Goal: Task Accomplishment & Management: Manage account settings

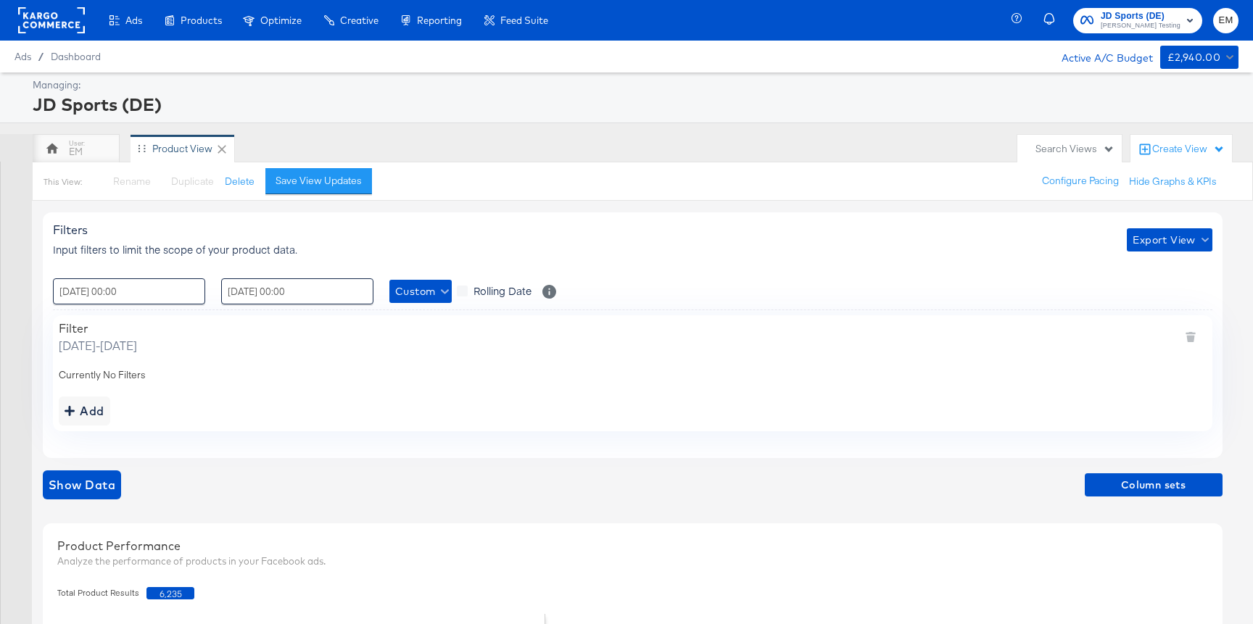
click at [67, 29] on rect at bounding box center [51, 20] width 67 height 26
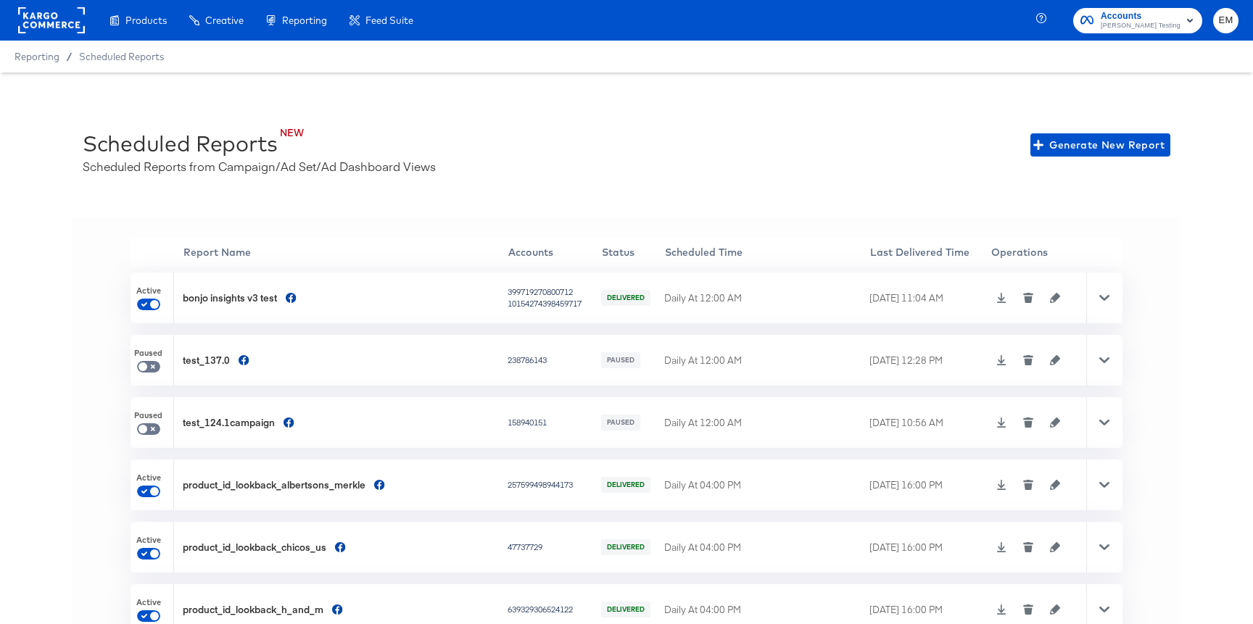
click at [1072, 123] on div "NEW Scheduled Reports Scheduled Reports from Campaign/Ad Set/Ad Dashboard Views…" at bounding box center [626, 144] width 1087 height 59
click at [1075, 141] on span "Generate New Report" at bounding box center [1100, 145] width 128 height 18
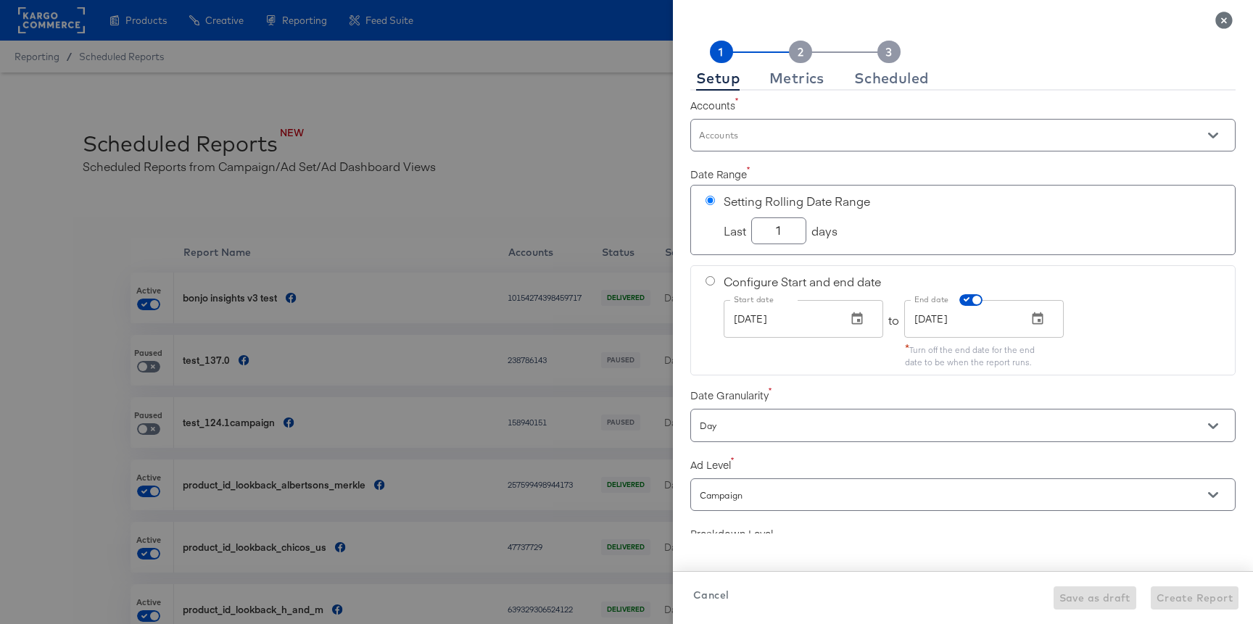
click at [751, 146] on input "Accounts" at bounding box center [942, 141] width 491 height 17
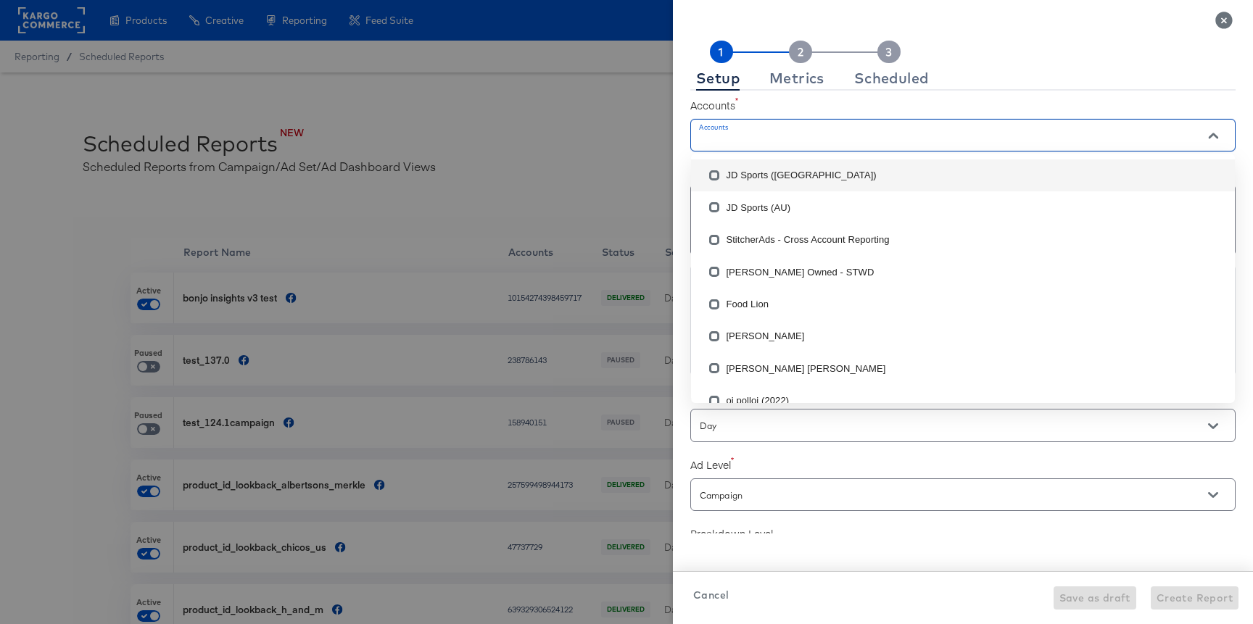
click at [738, 171] on li "JD Sports (DK)" at bounding box center [963, 175] width 544 height 32
checkbox input "true"
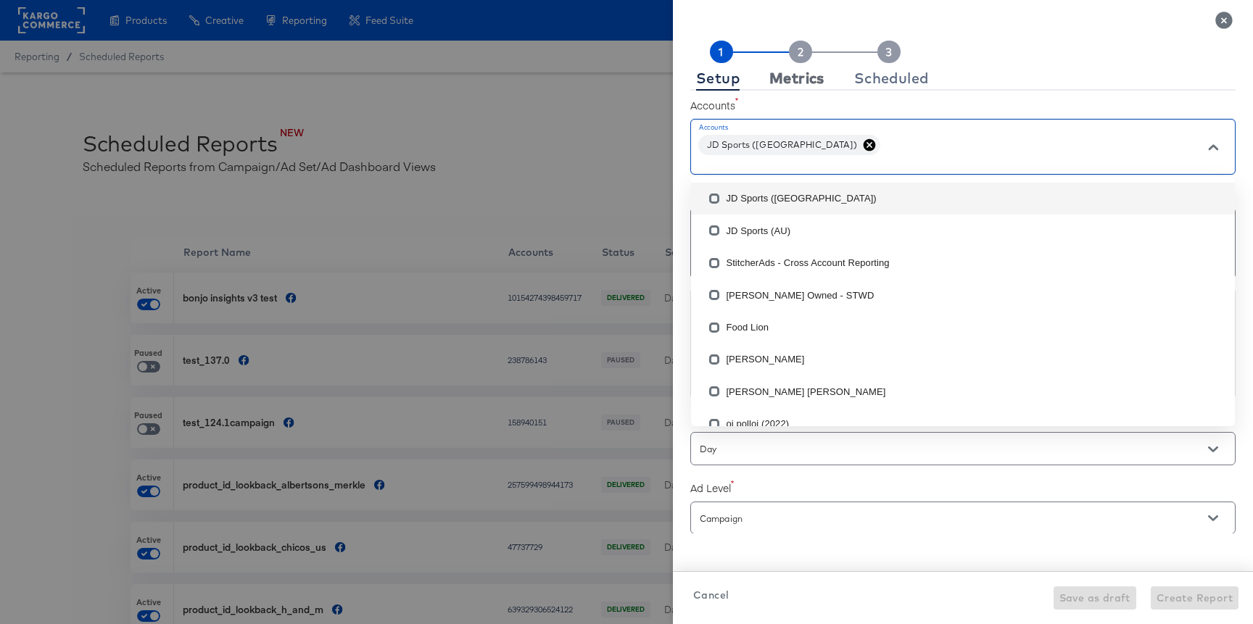
click at [803, 72] on div "Metrics" at bounding box center [796, 78] width 55 height 12
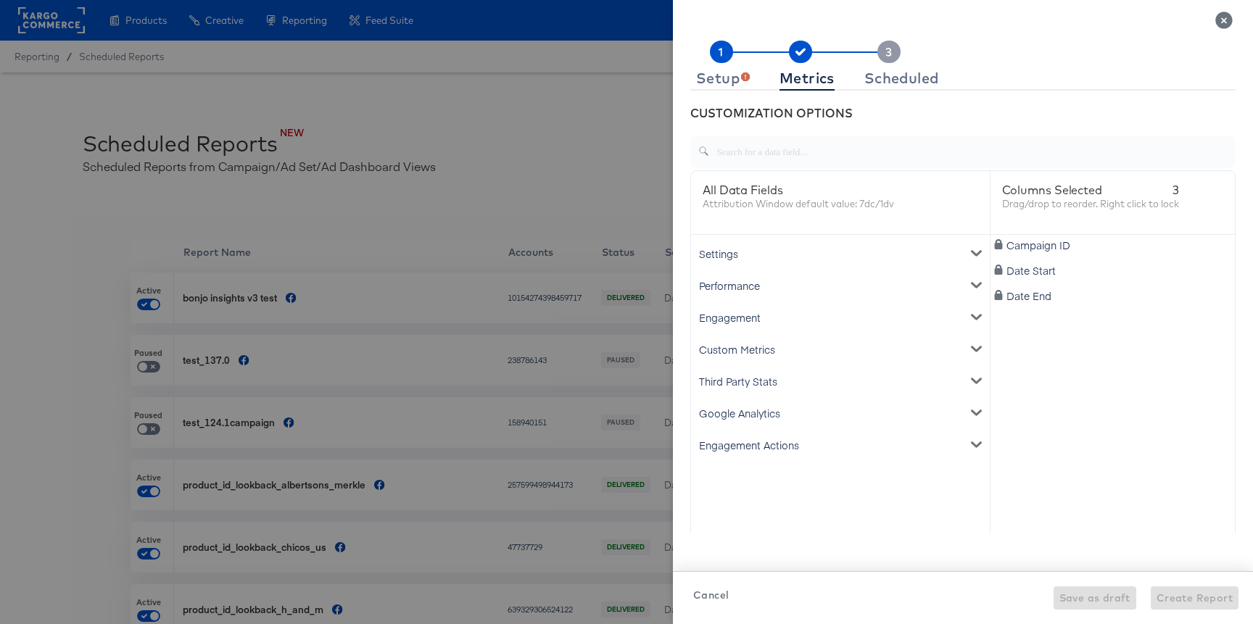
click at [729, 243] on div "Settings" at bounding box center [840, 254] width 293 height 32
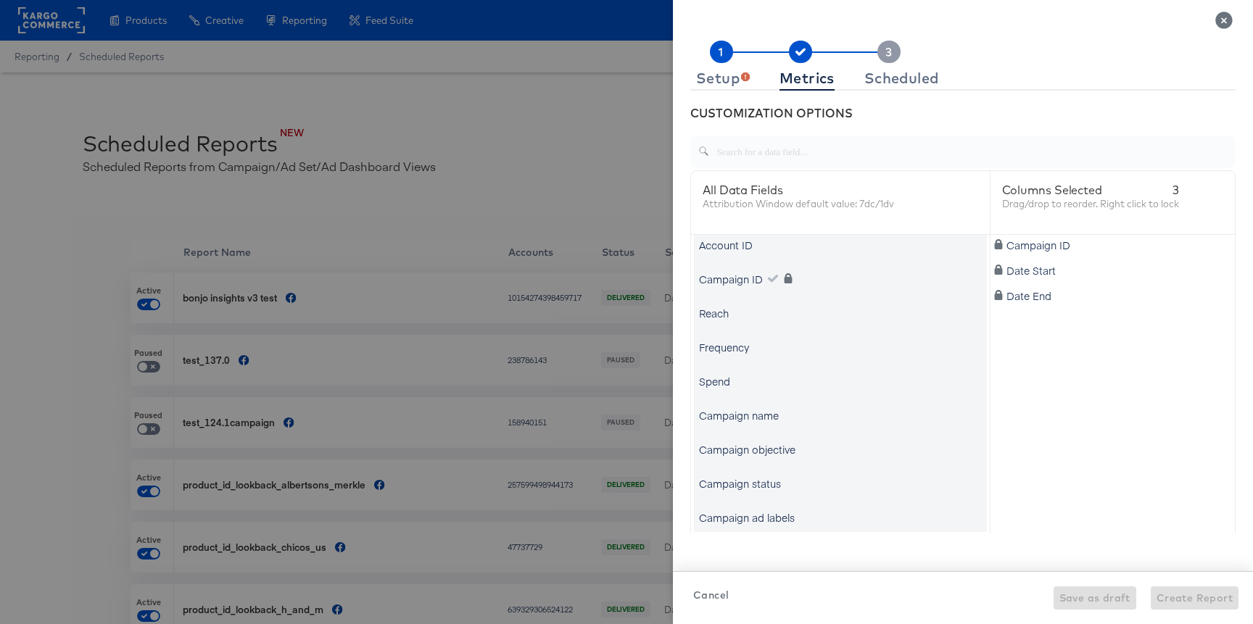
scroll to position [59, 0]
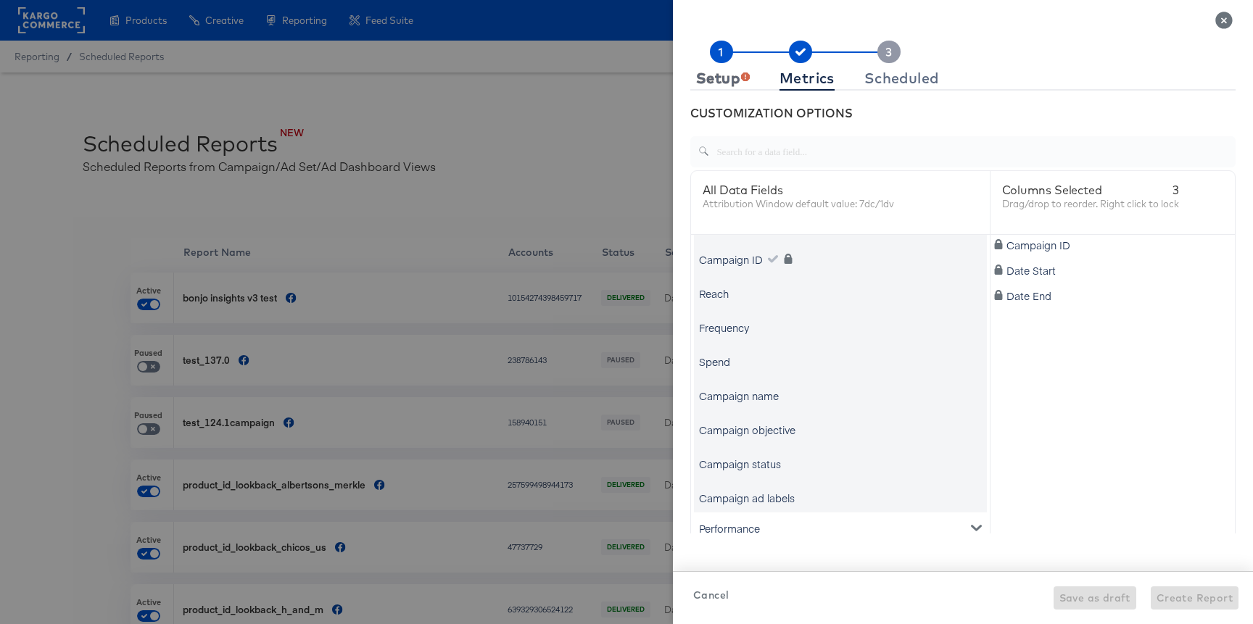
click at [732, 80] on div "Setup" at bounding box center [723, 78] width 54 height 12
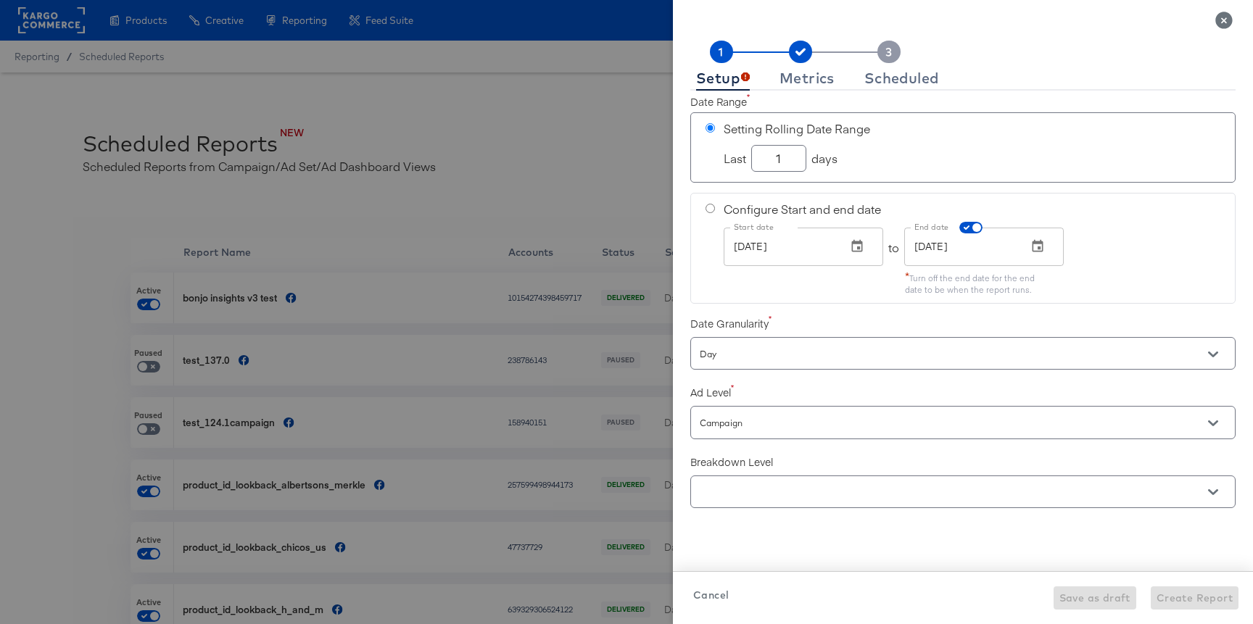
scroll to position [208, 0]
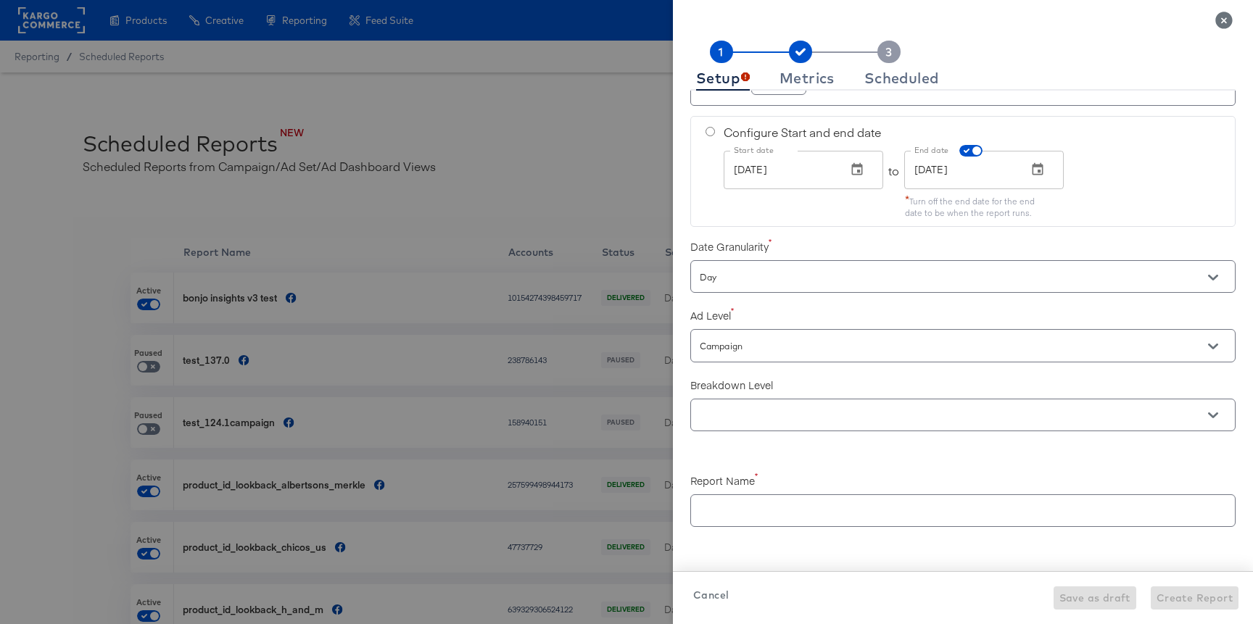
click at [744, 407] on input "text" at bounding box center [942, 415] width 491 height 17
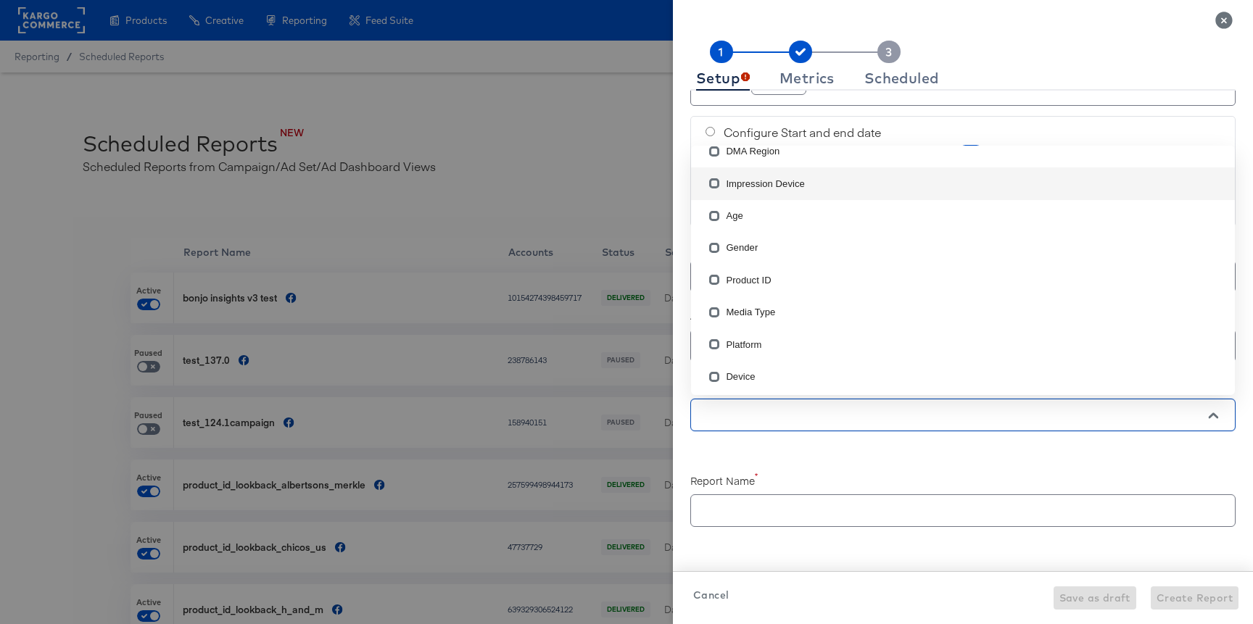
scroll to position [103, 0]
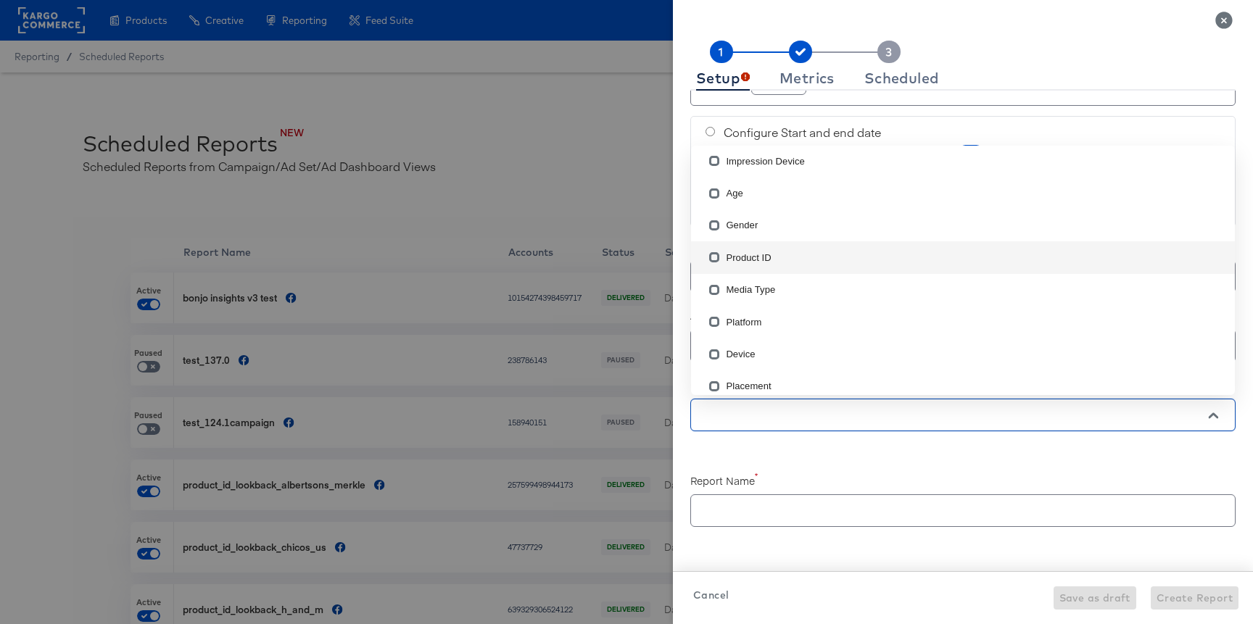
click at [750, 254] on li "Product ID" at bounding box center [963, 257] width 544 height 32
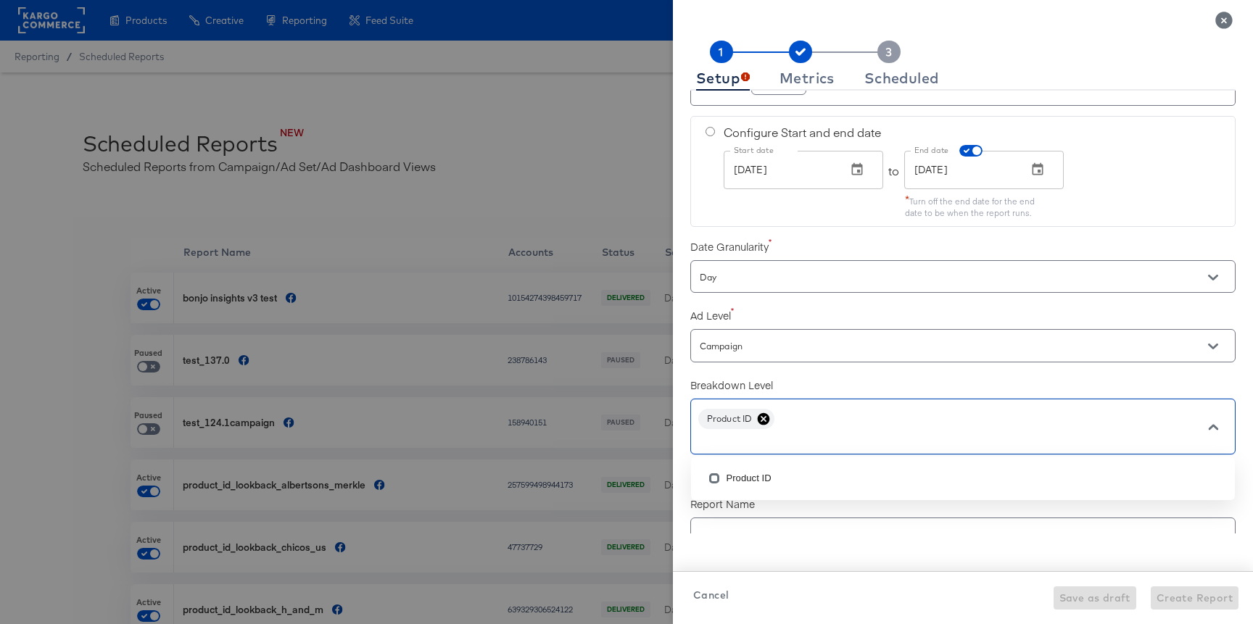
click at [758, 418] on icon at bounding box center [763, 419] width 14 height 14
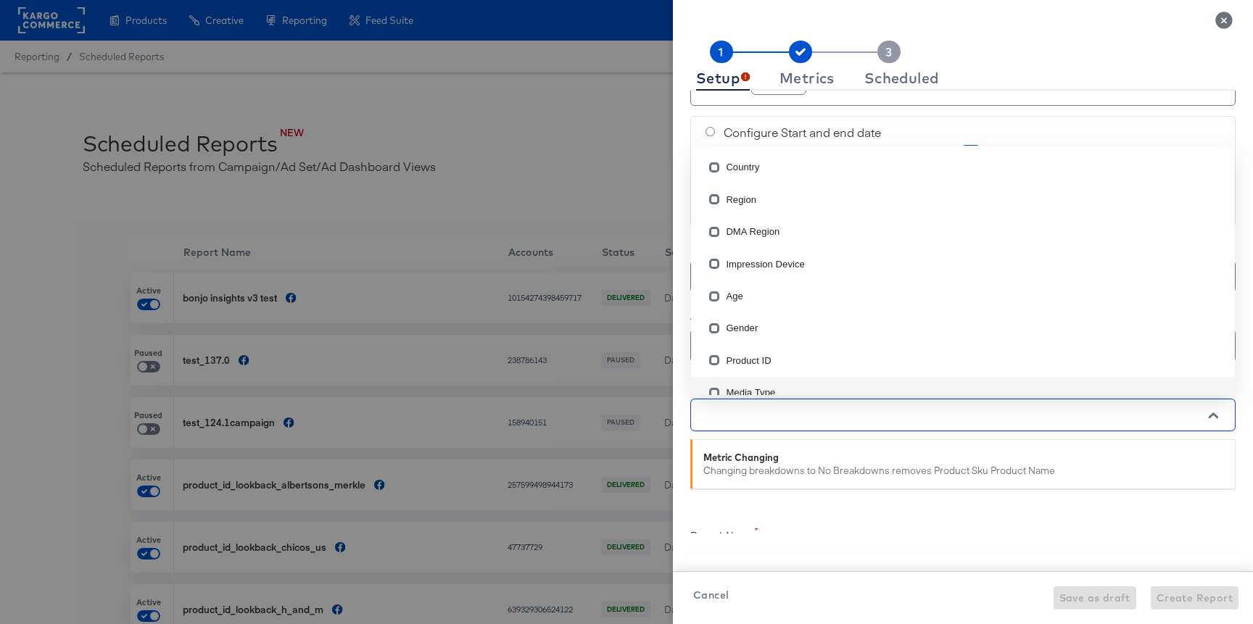
click at [804, 510] on div "The below fields must be completed: report name Accounts Accounts JD Sports (DK…" at bounding box center [962, 312] width 545 height 443
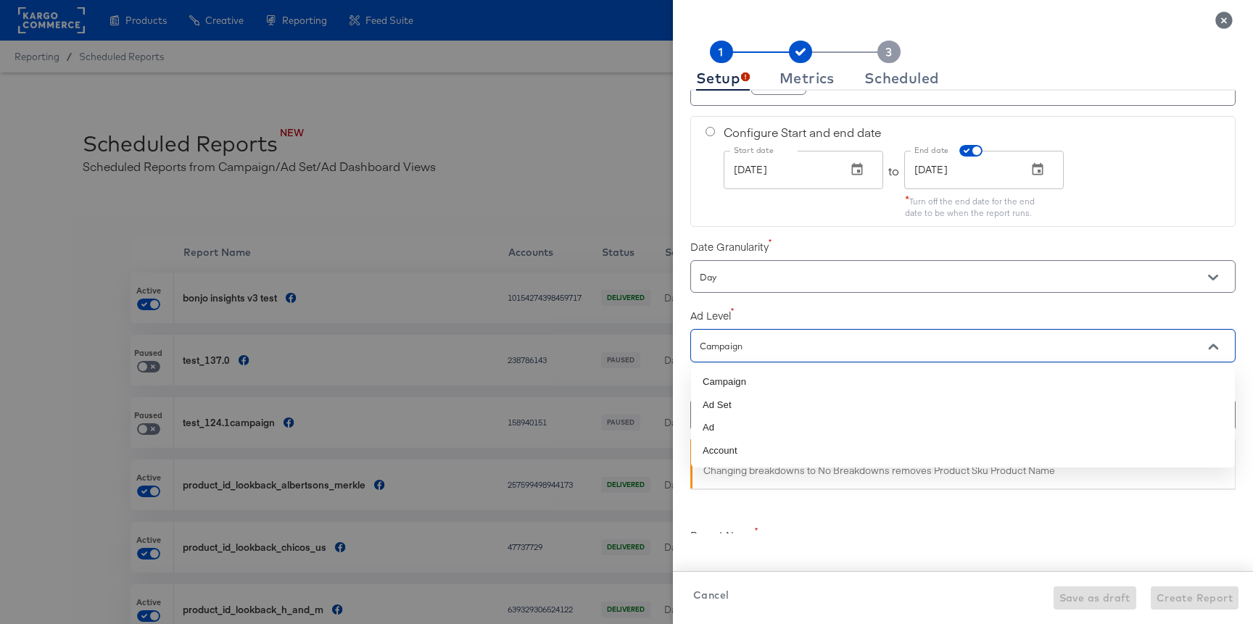
click at [767, 339] on input "Campaign" at bounding box center [942, 346] width 491 height 17
click at [724, 406] on li "Ad Set" at bounding box center [963, 405] width 544 height 23
checkbox input "true"
type input "Ad Set"
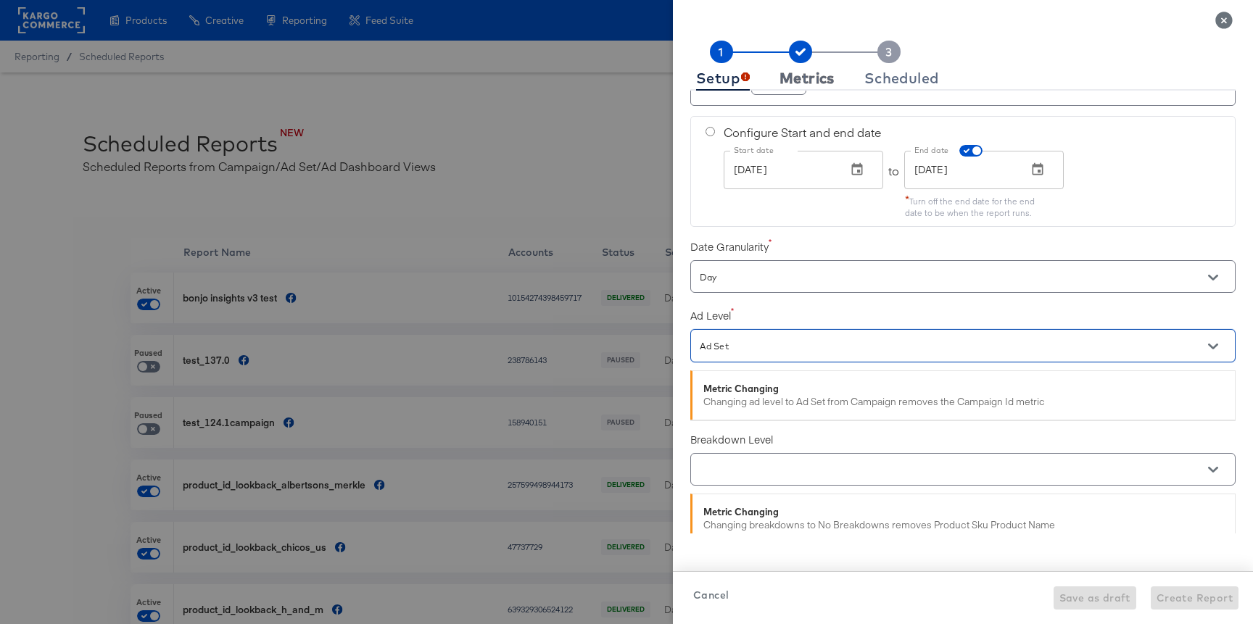
click at [816, 74] on div "Metrics" at bounding box center [806, 78] width 55 height 12
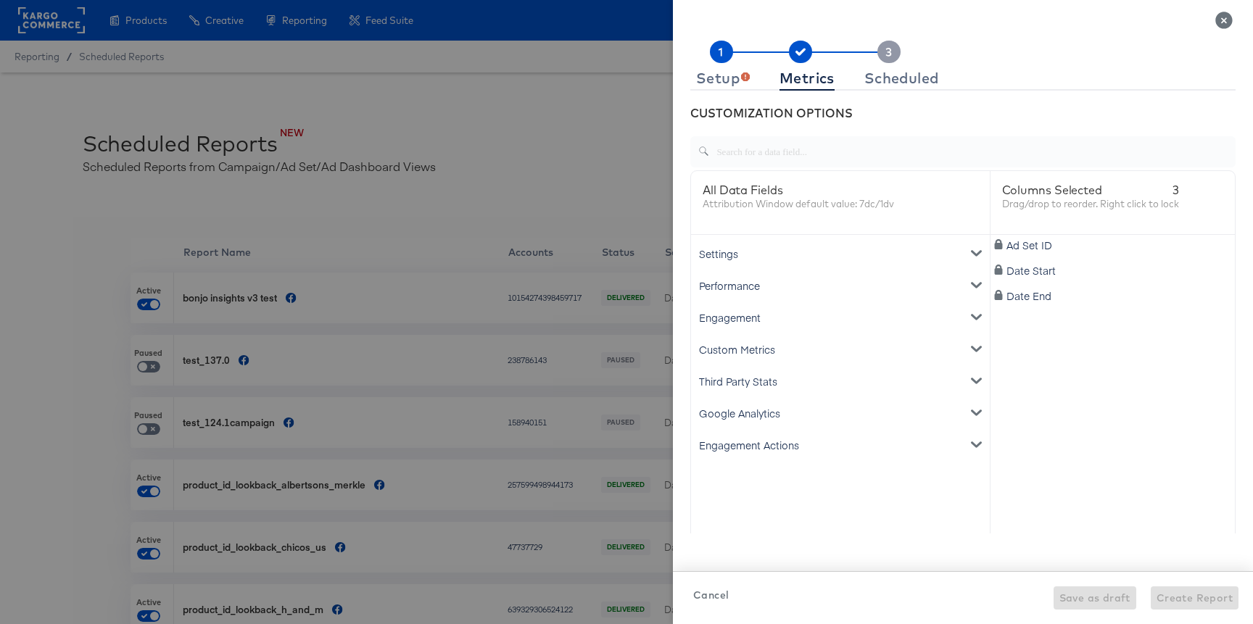
click at [733, 251] on div "Settings" at bounding box center [840, 254] width 293 height 32
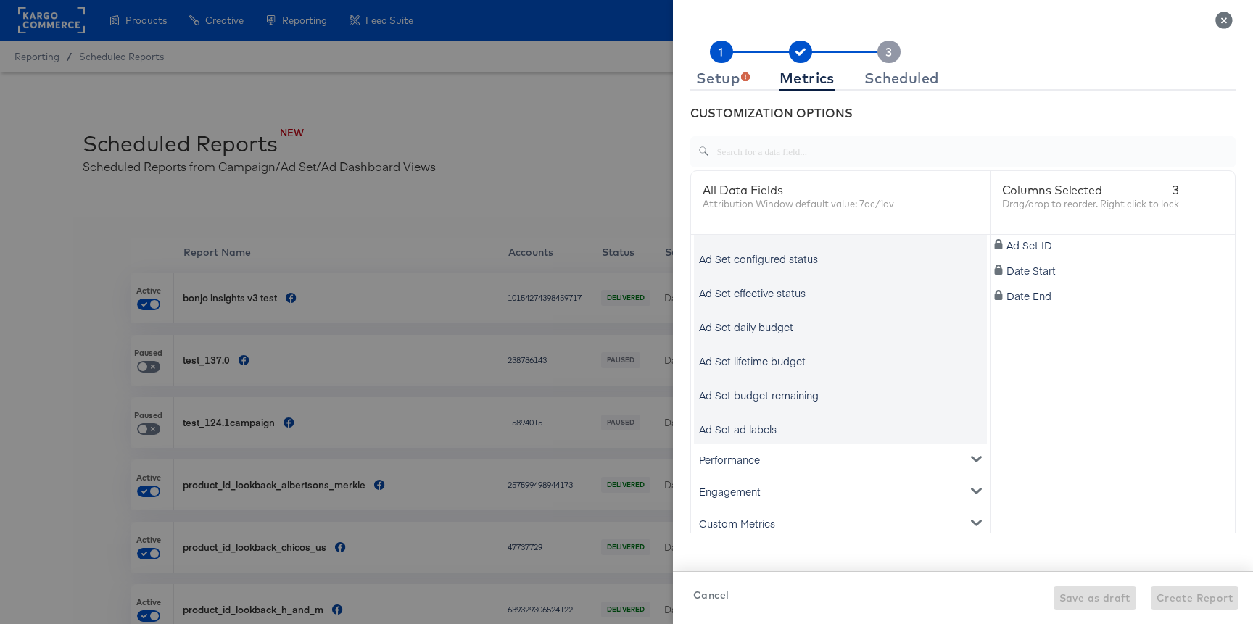
scroll to position [506, 0]
click at [737, 93] on div "CUSTOMIZATION OPTIONS" at bounding box center [962, 109] width 545 height 36
click at [729, 72] on div "Setup" at bounding box center [723, 78] width 54 height 12
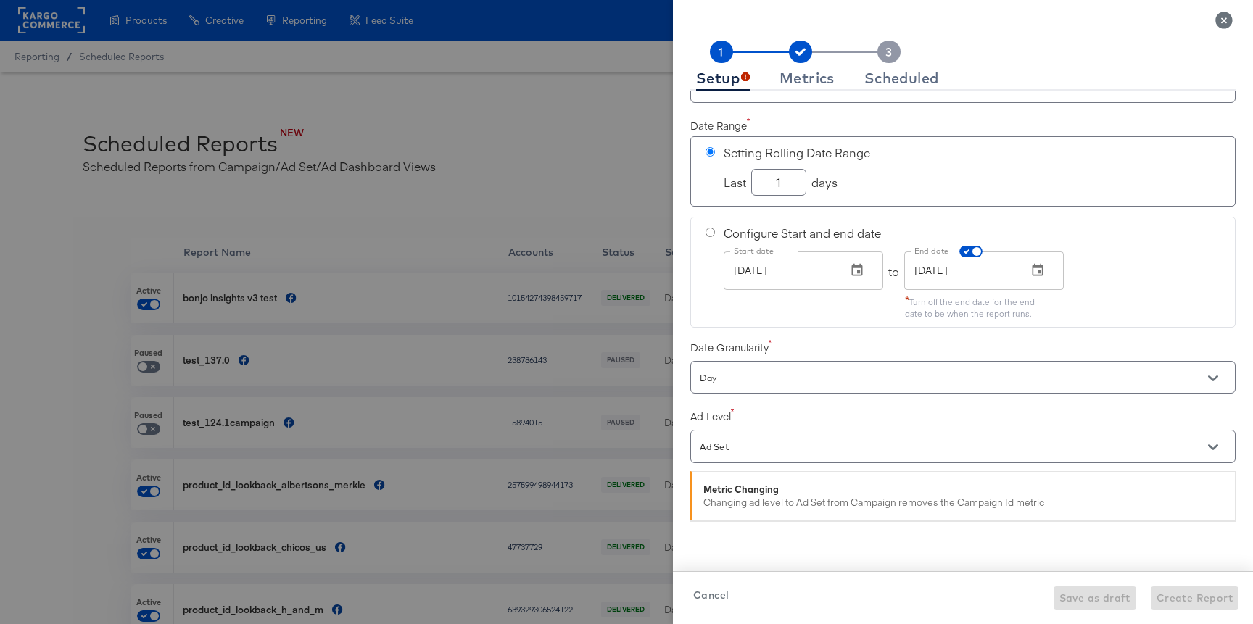
scroll to position [141, 0]
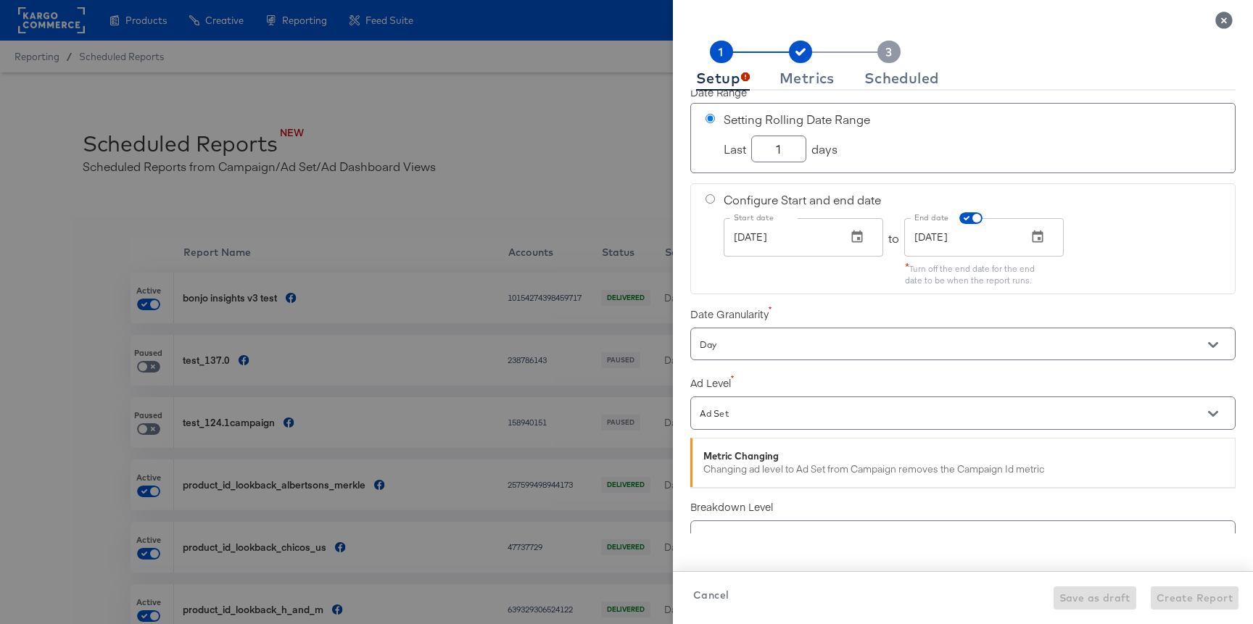
click at [738, 403] on div "Ad Set" at bounding box center [962, 413] width 545 height 33
click at [733, 432] on div "The below fields must be completed: report name Accounts Accounts JD Sports (DK…" at bounding box center [962, 312] width 545 height 443
click at [736, 423] on div "Ad Set" at bounding box center [962, 413] width 545 height 33
click at [734, 413] on input "Ad Set" at bounding box center [942, 413] width 491 height 17
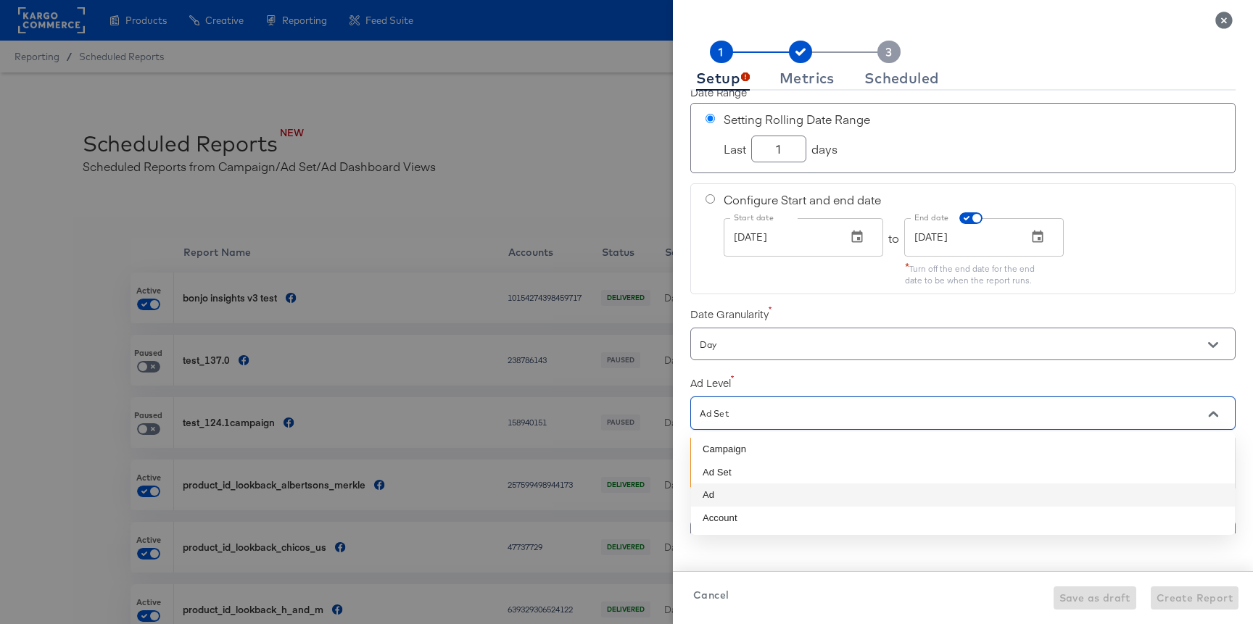
click at [718, 491] on li "Ad" at bounding box center [963, 495] width 544 height 23
checkbox input "true"
type input "Ad"
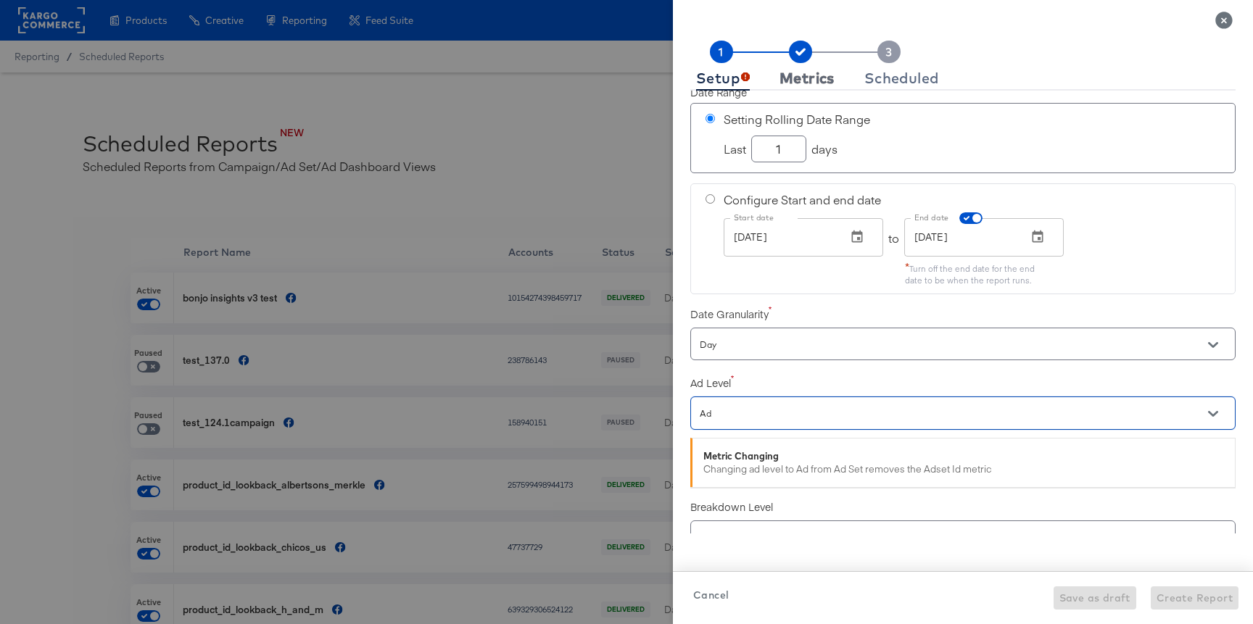
click at [808, 73] on div "Metrics" at bounding box center [806, 78] width 55 height 12
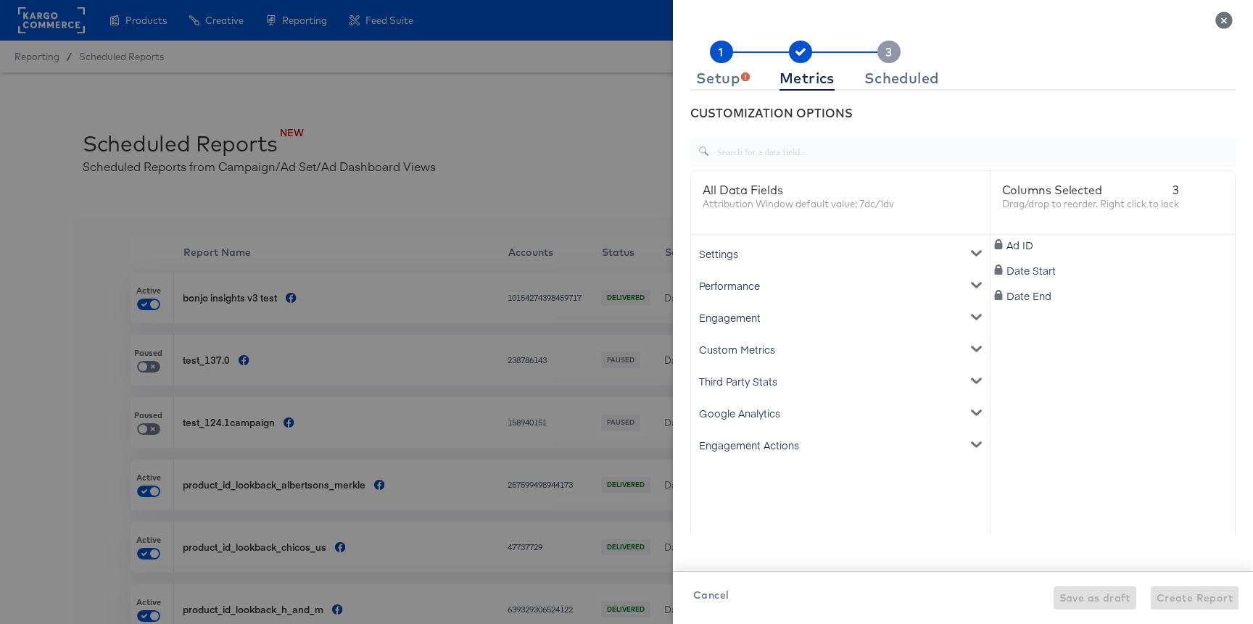
click at [762, 236] on div "Settings Account ID Campaign ID Ad Set ID Ad ID Reach Frequency Spend Campaign …" at bounding box center [840, 422] width 299 height 375
click at [761, 248] on div "Settings" at bounding box center [840, 254] width 293 height 32
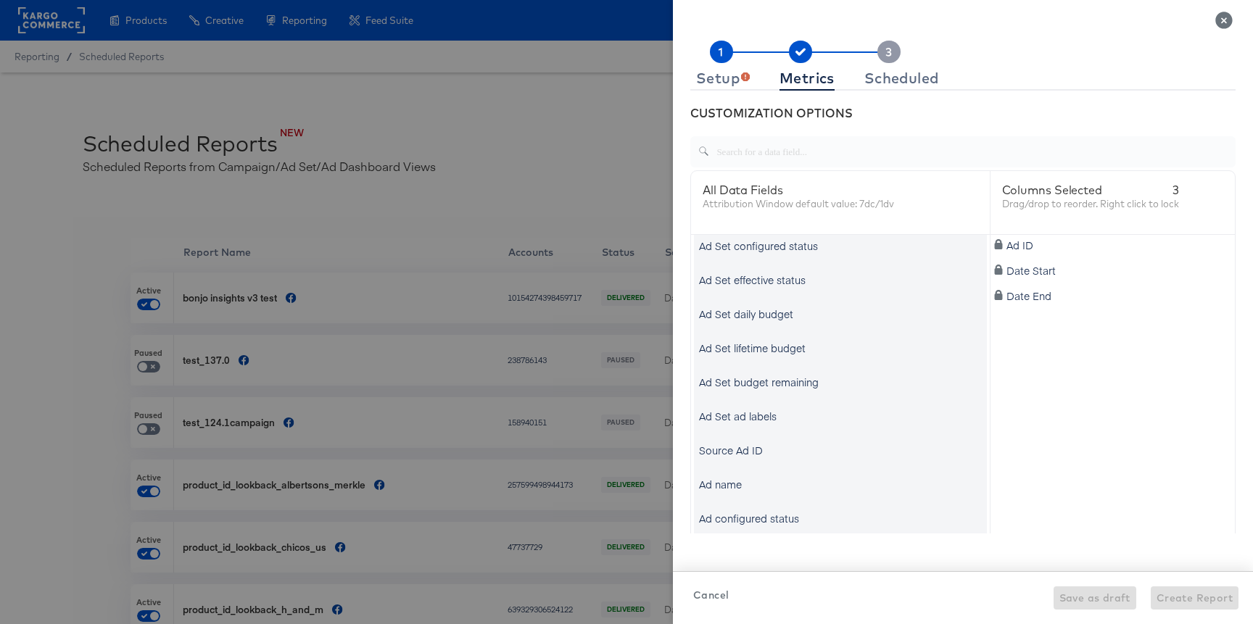
scroll to position [735, 0]
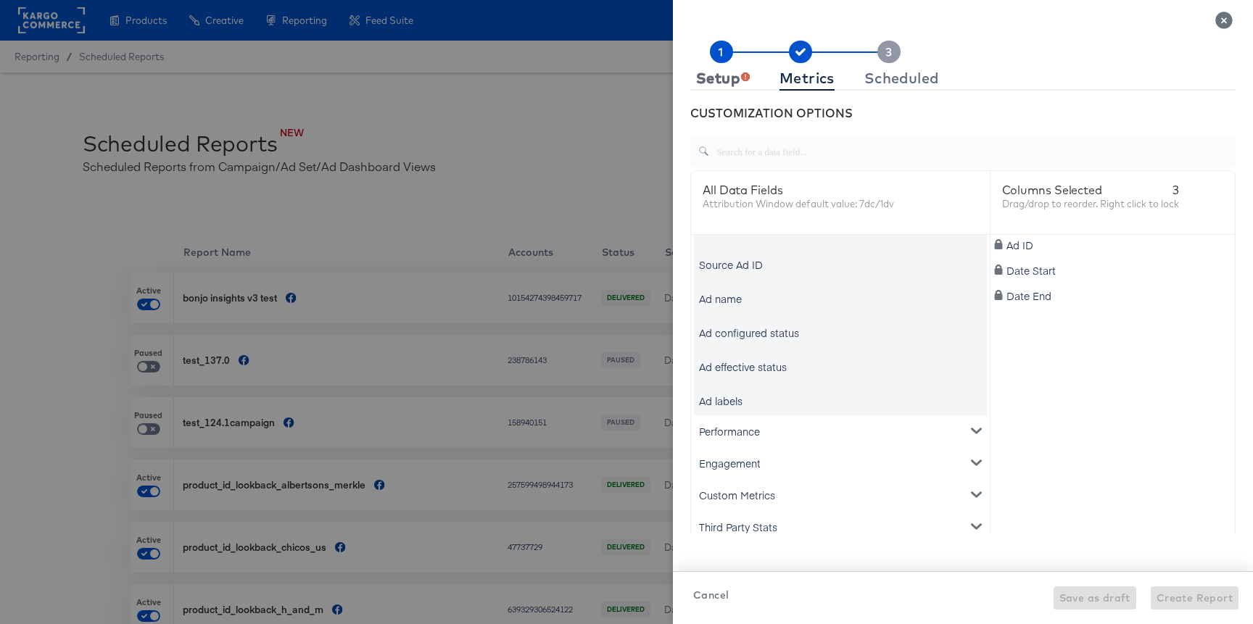
click at [691, 67] on button "Setup" at bounding box center [722, 79] width 65 height 24
checkbox input "true"
checkbox input "false"
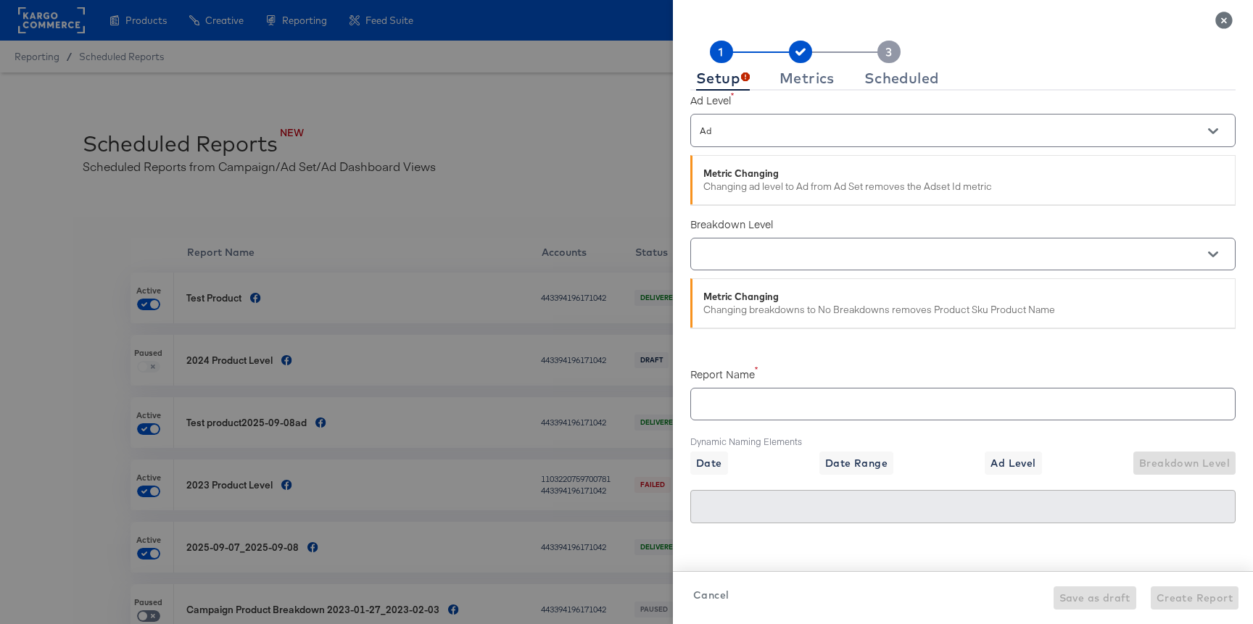
scroll to position [433, 0]
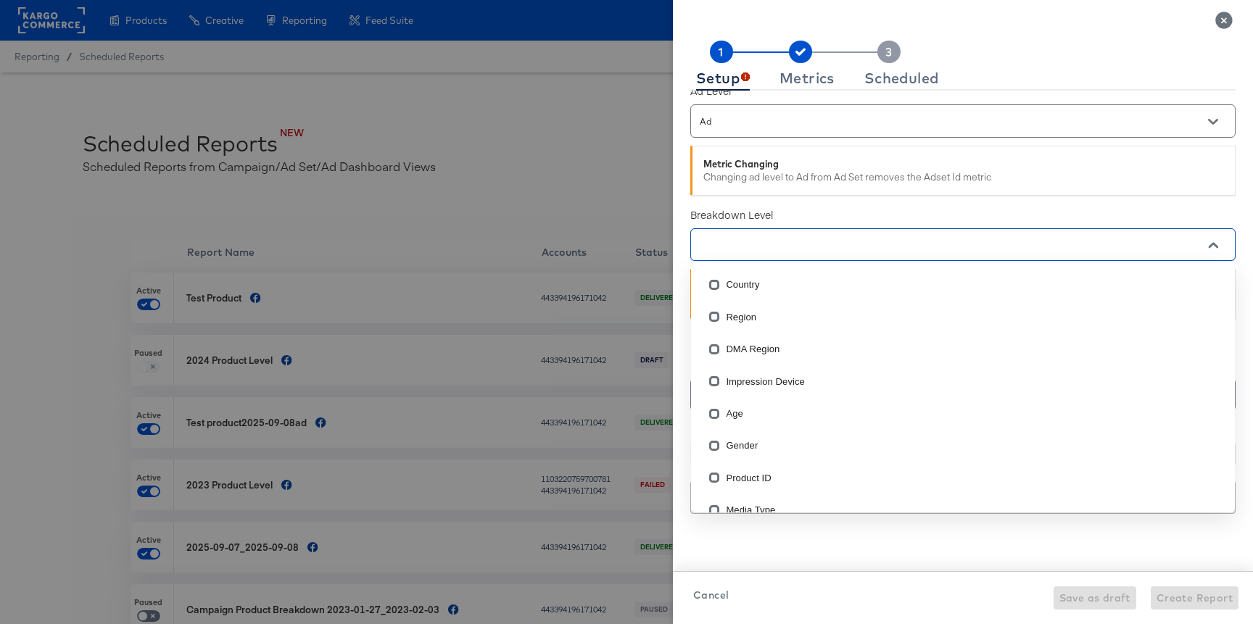
click at [766, 241] on input "text" at bounding box center [942, 245] width 491 height 17
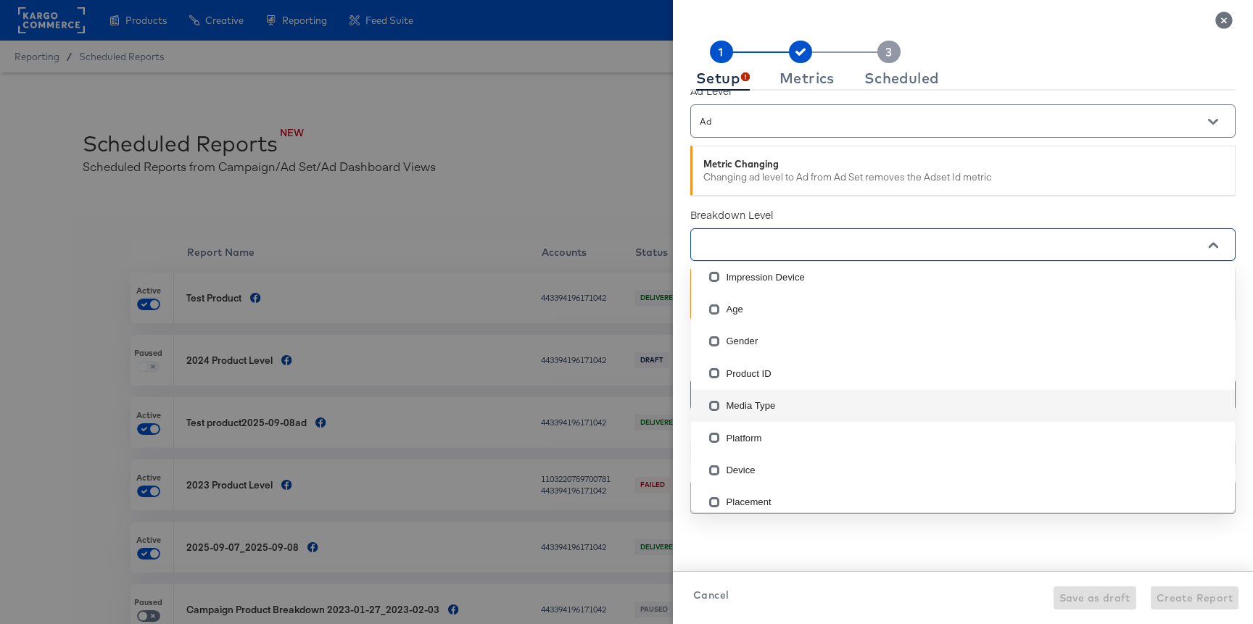
scroll to position [116, 0]
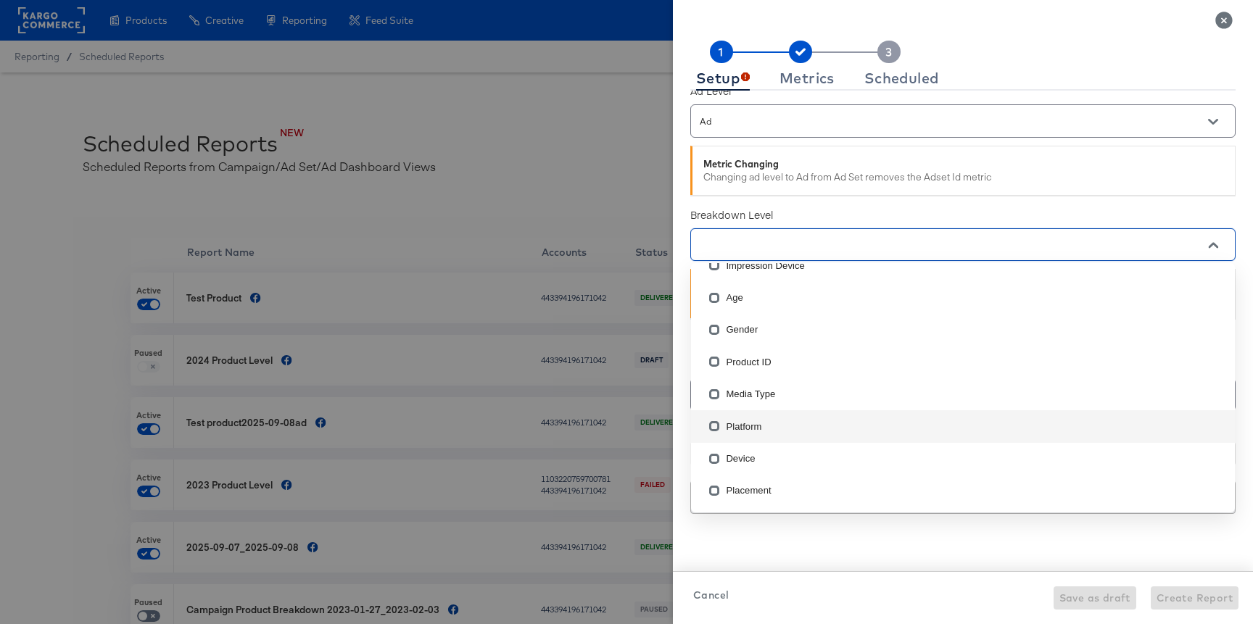
click at [754, 418] on li "Platform" at bounding box center [963, 426] width 544 height 32
checkbox input "true"
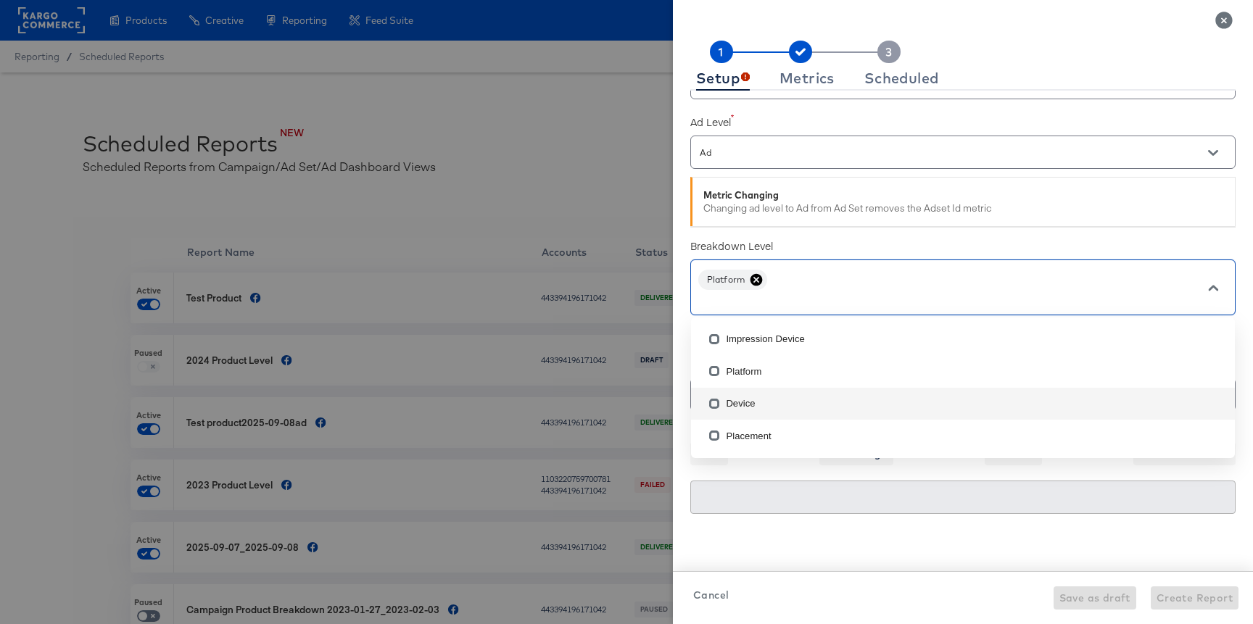
scroll to position [0, 0]
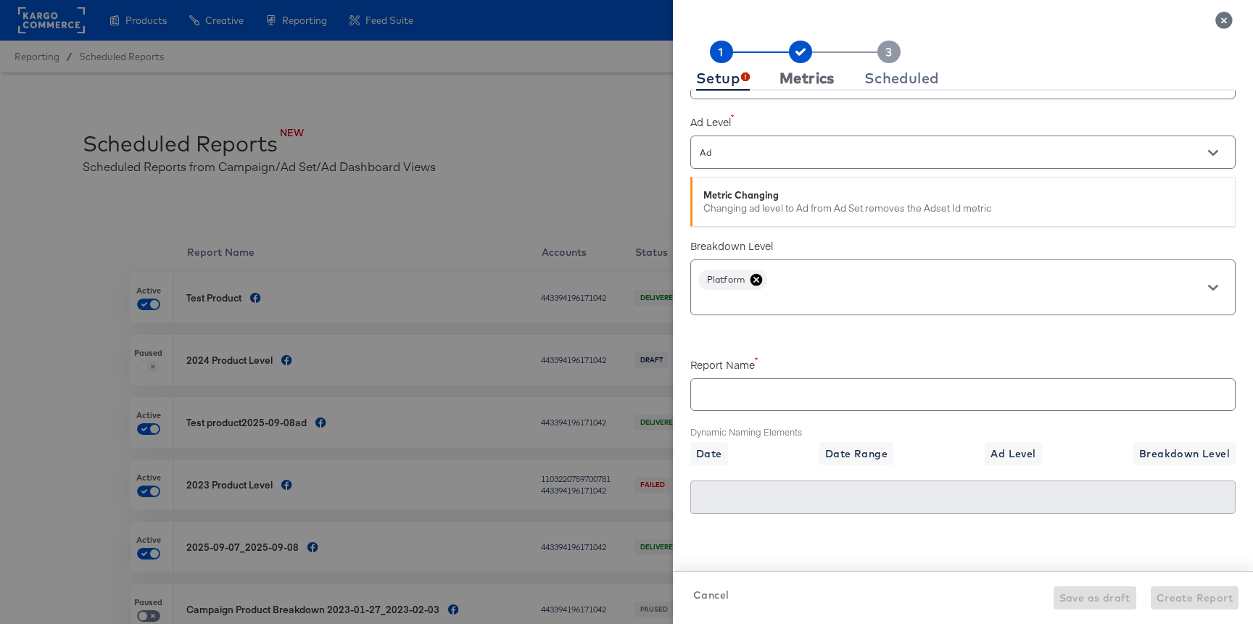
click at [809, 82] on div "Metrics" at bounding box center [806, 78] width 55 height 12
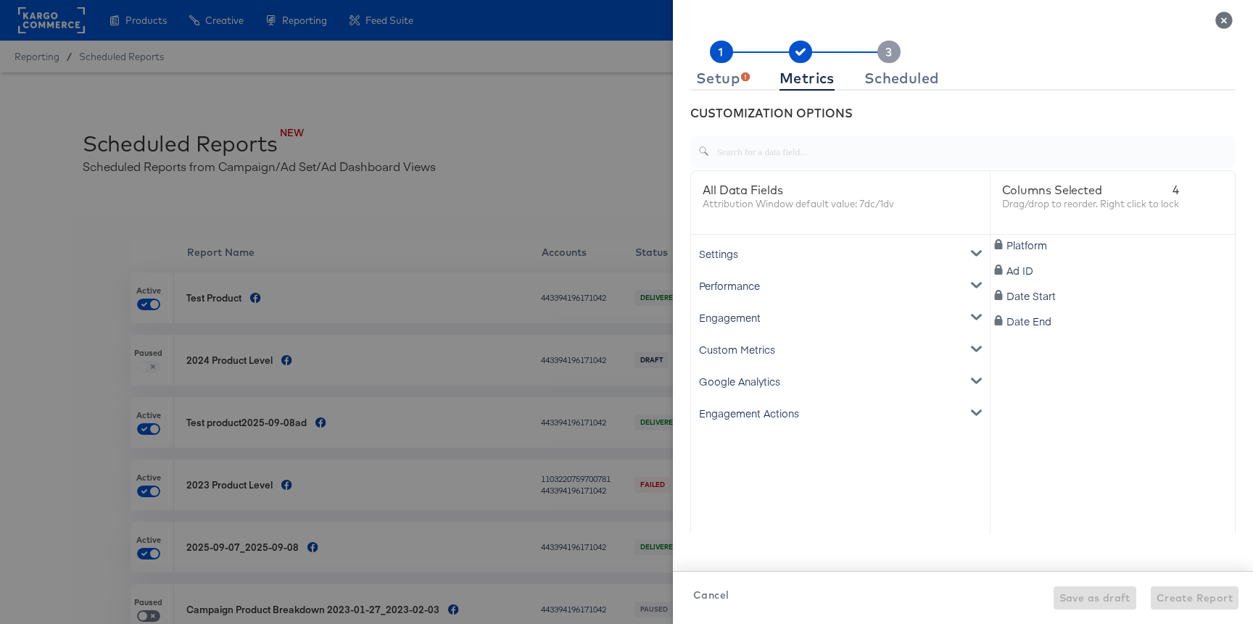
click at [744, 254] on div "Settings" at bounding box center [840, 254] width 293 height 32
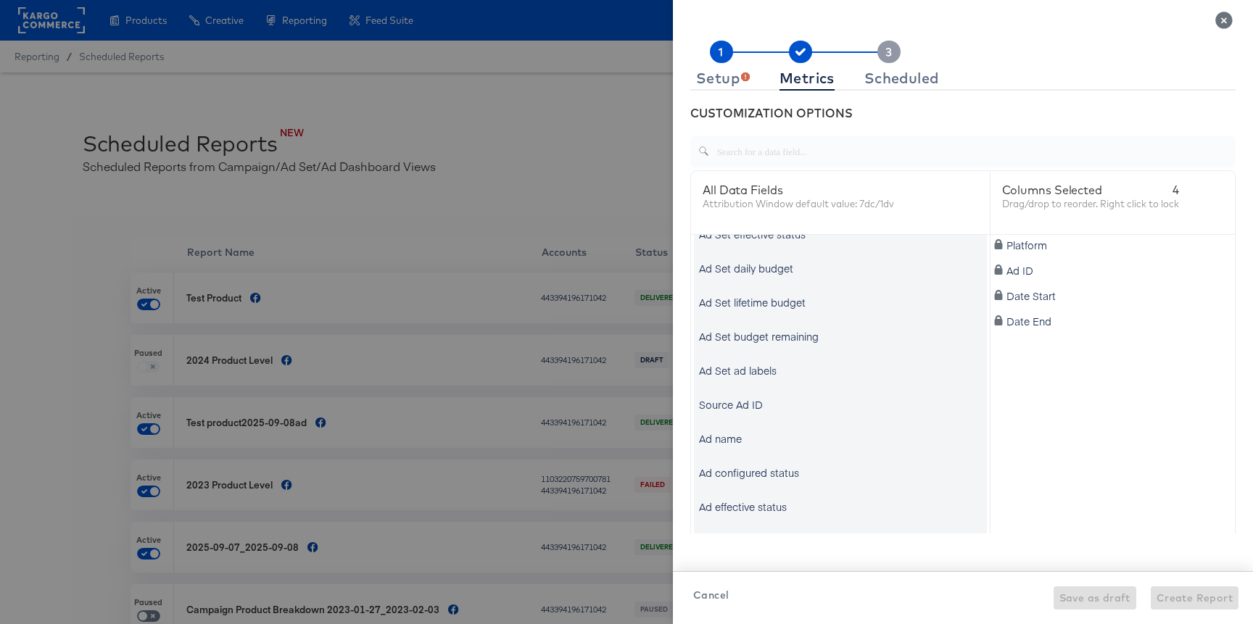
scroll to position [703, 0]
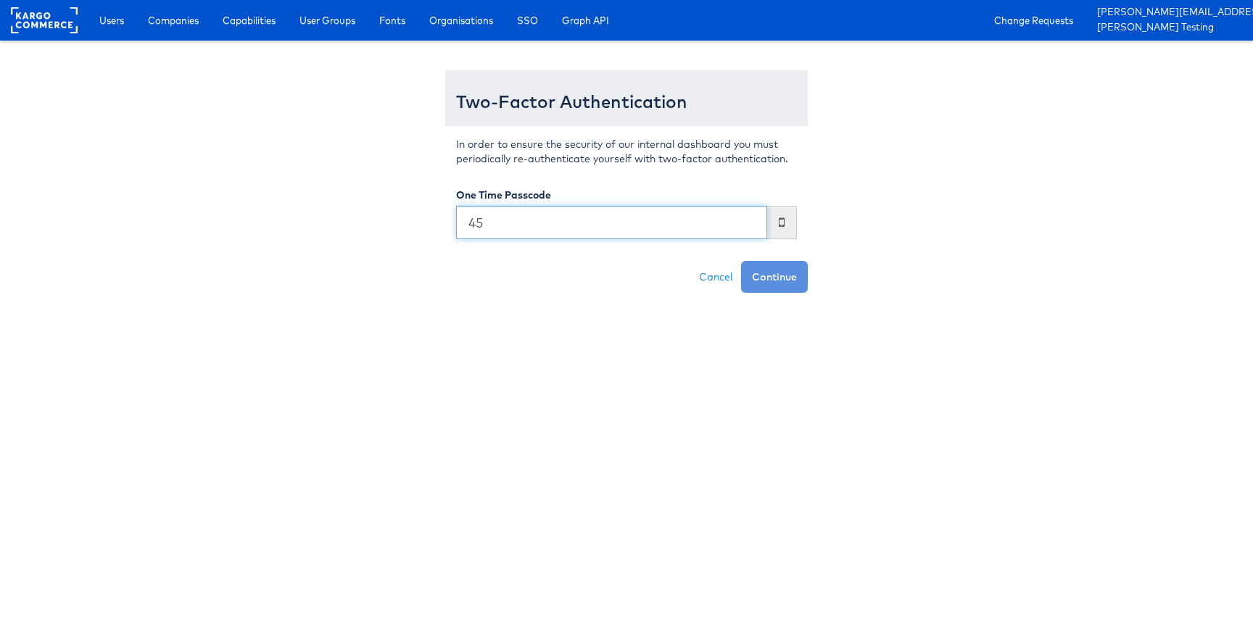
type input "4"
type input "307165"
click at [741, 261] on button "Continue" at bounding box center [774, 277] width 67 height 32
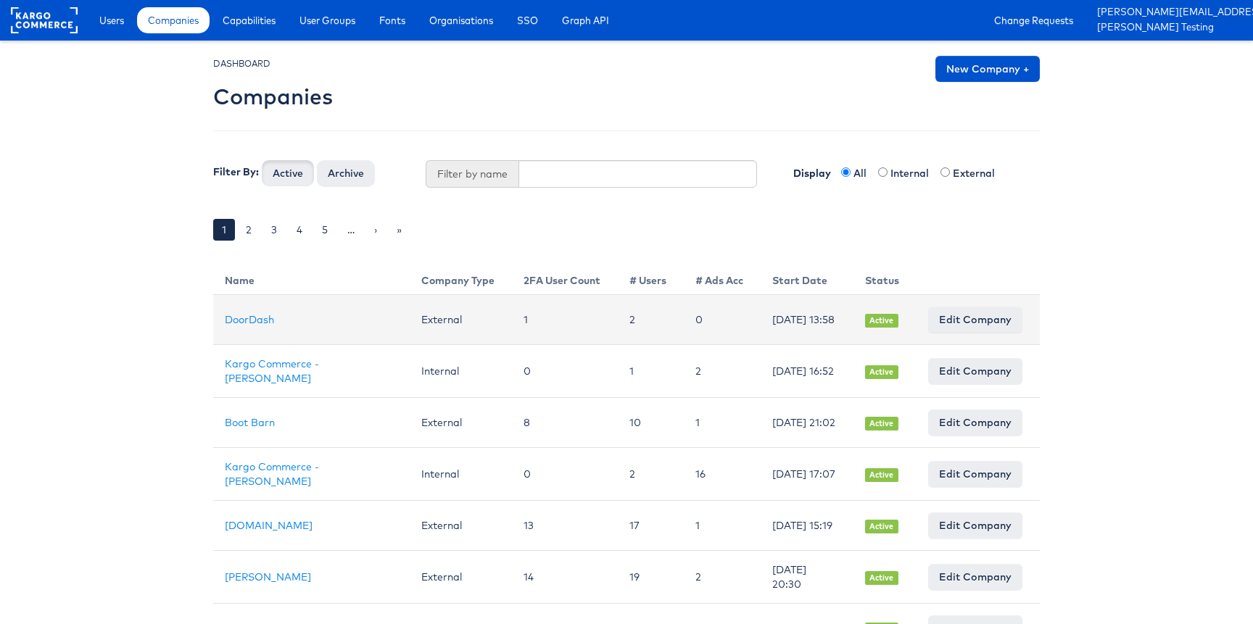
click at [289, 312] on td "DoorDash" at bounding box center [311, 320] width 196 height 50
click at [273, 320] on link "DoorDash" at bounding box center [249, 319] width 49 height 13
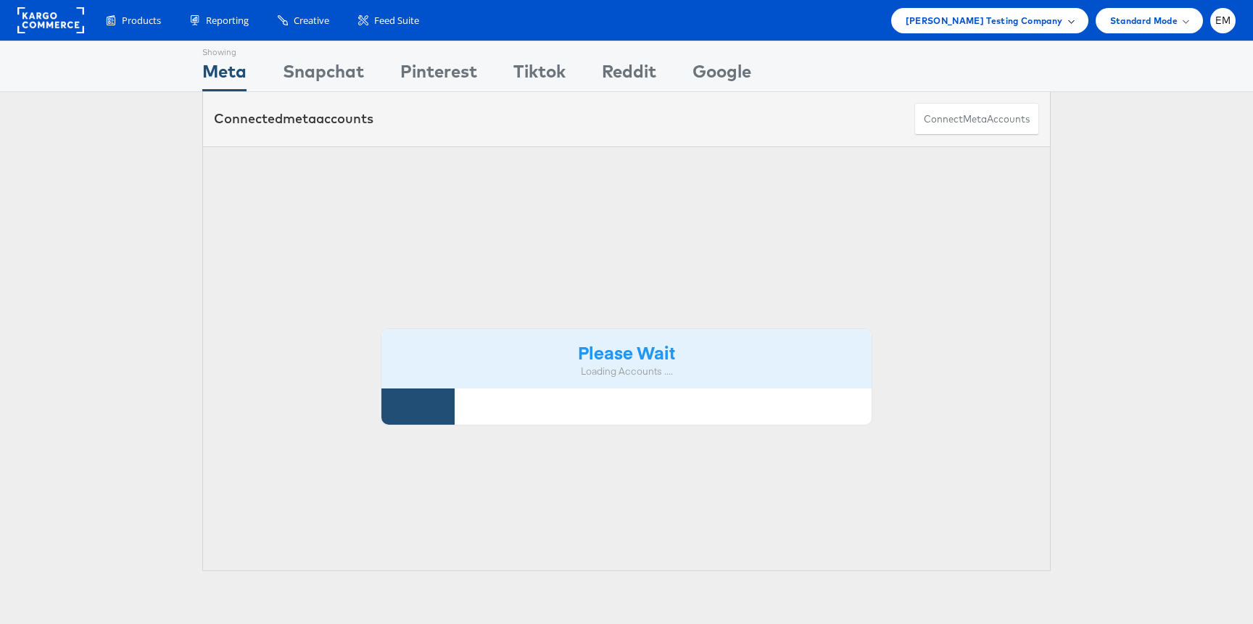
click at [971, 27] on span "[PERSON_NAME] Testing Company" at bounding box center [983, 20] width 157 height 15
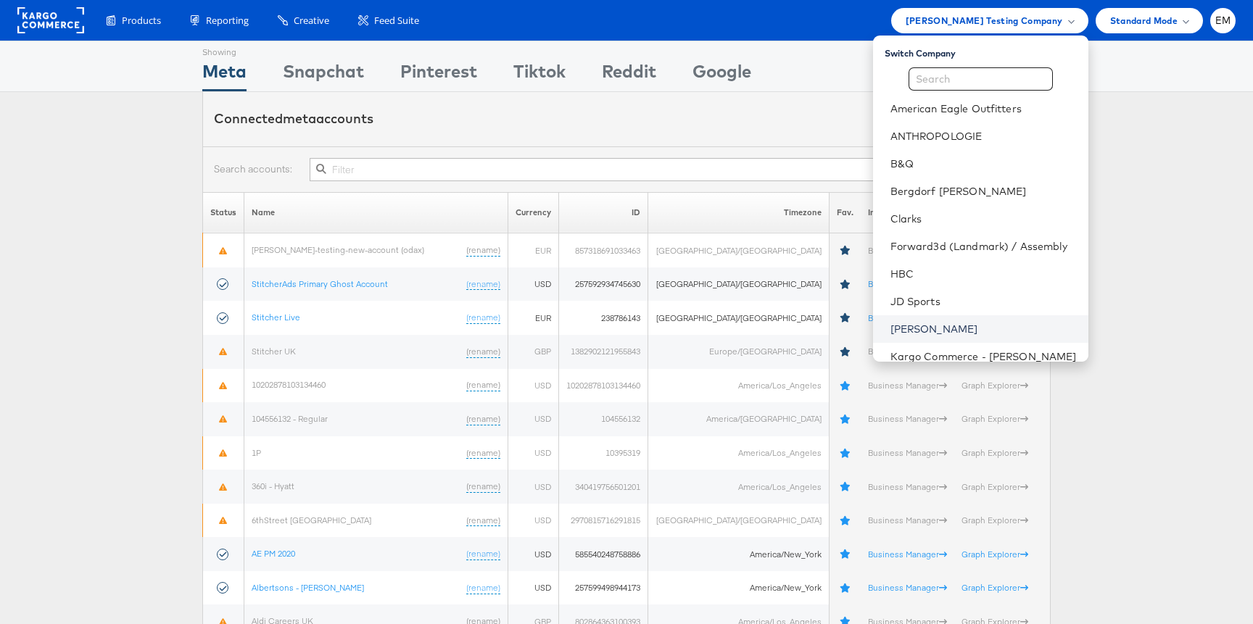
click at [931, 329] on link "John Lewis" at bounding box center [983, 329] width 186 height 14
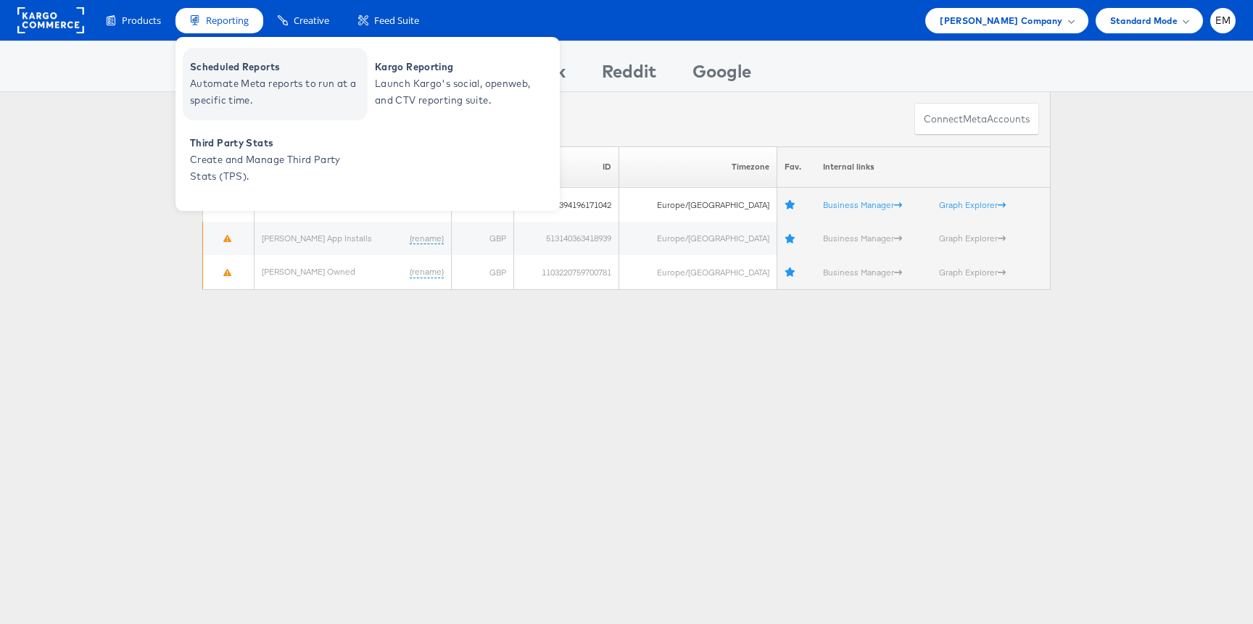
click at [241, 69] on span "Scheduled Reports" at bounding box center [277, 67] width 174 height 17
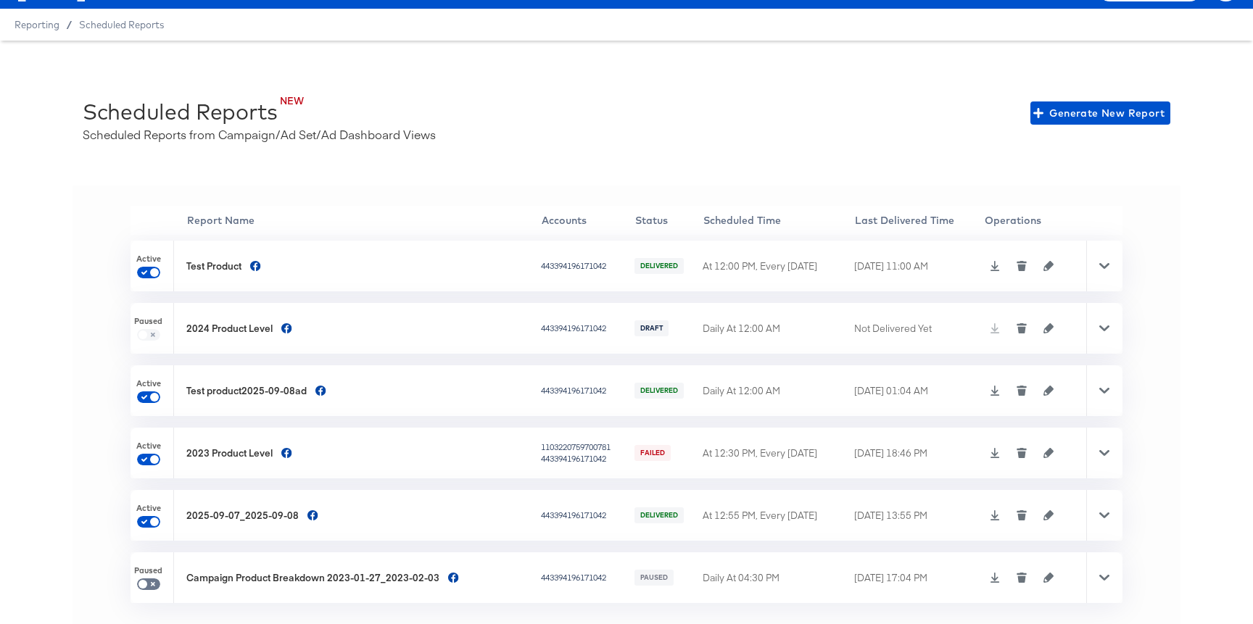
scroll to position [5, 0]
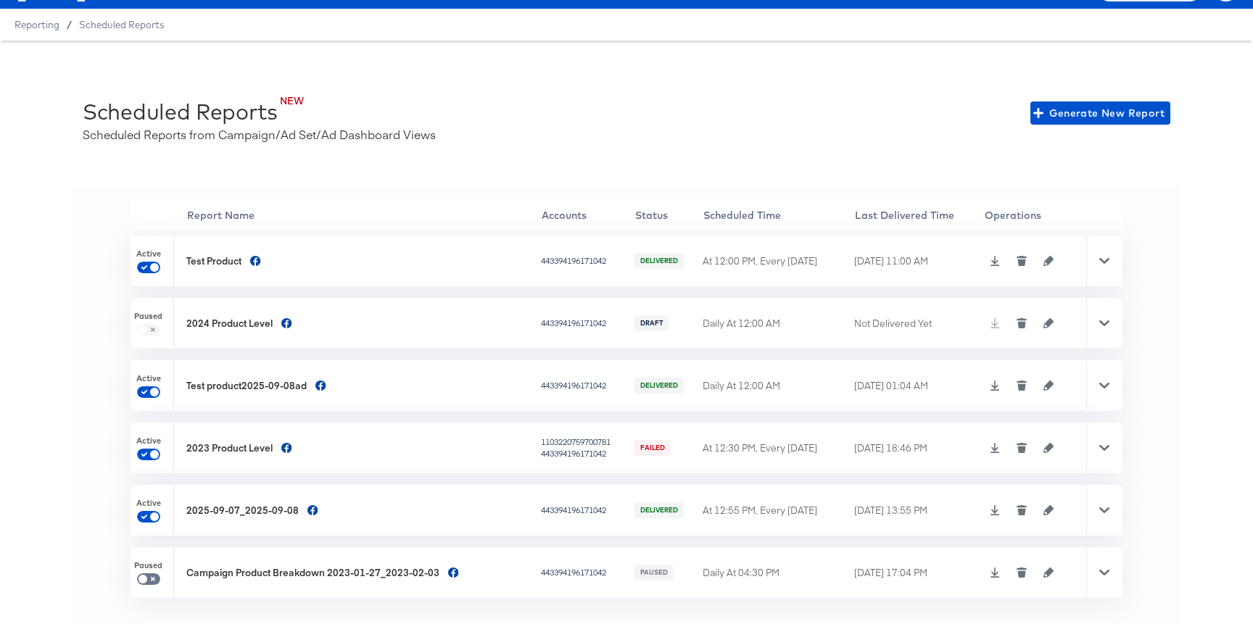
click at [990, 510] on icon at bounding box center [994, 510] width 9 height 10
